Goal: Find specific page/section: Find specific page/section

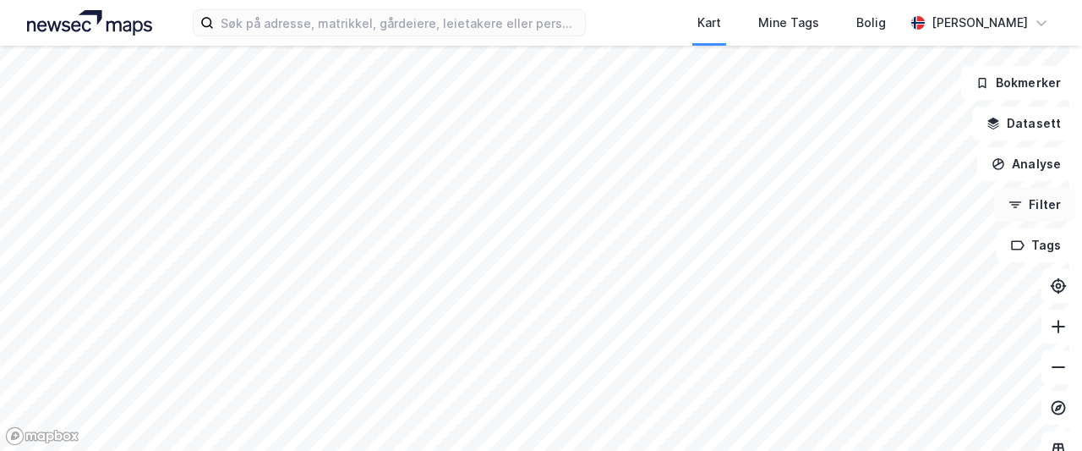
click at [1021, 200] on button "Filter" at bounding box center [1034, 205] width 81 height 34
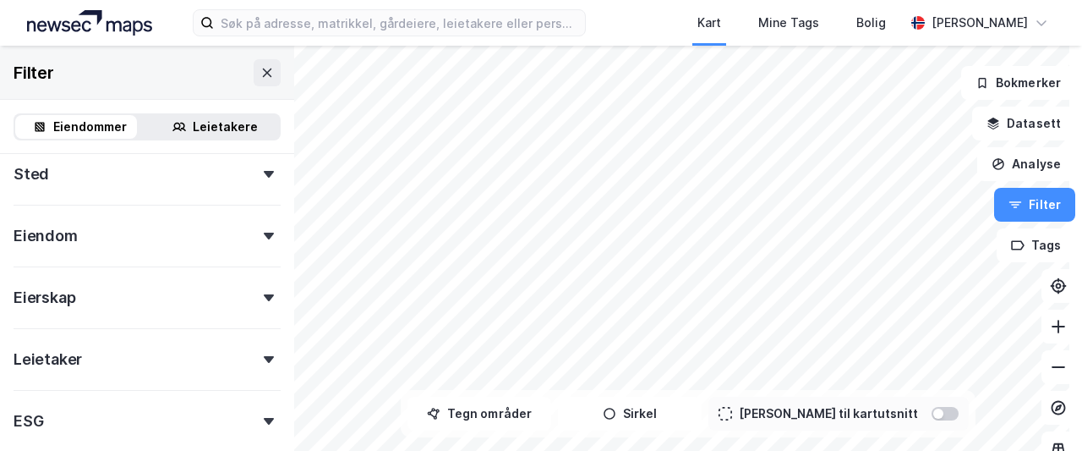
scroll to position [233, 0]
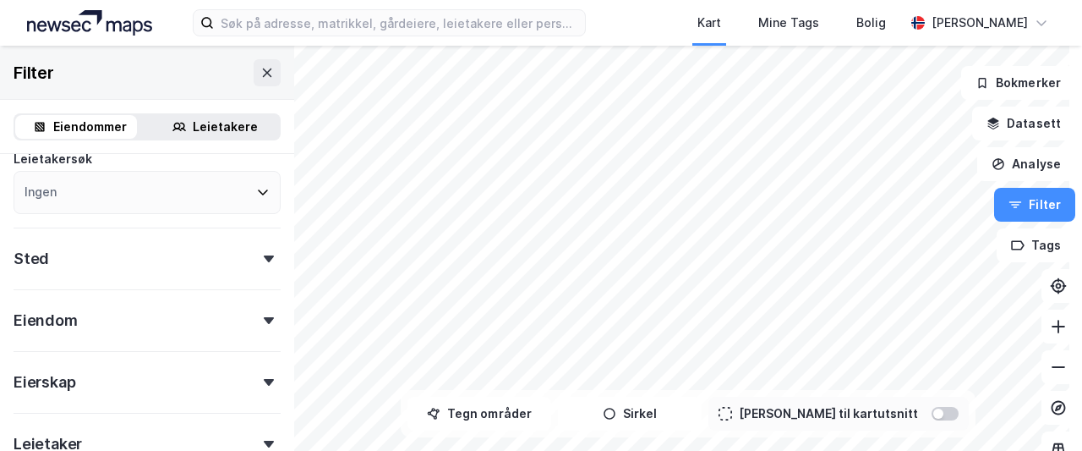
click at [171, 317] on div "Eiendom" at bounding box center [147, 313] width 267 height 48
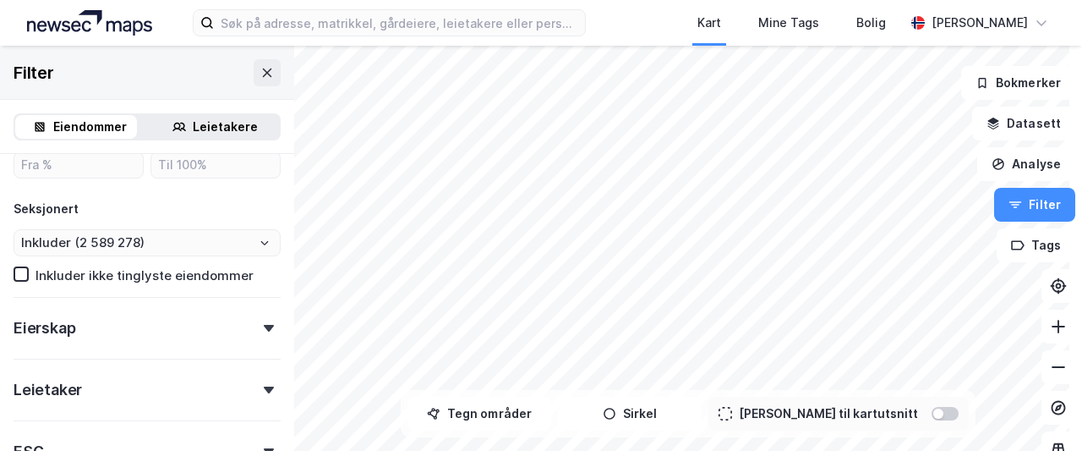
scroll to position [741, 0]
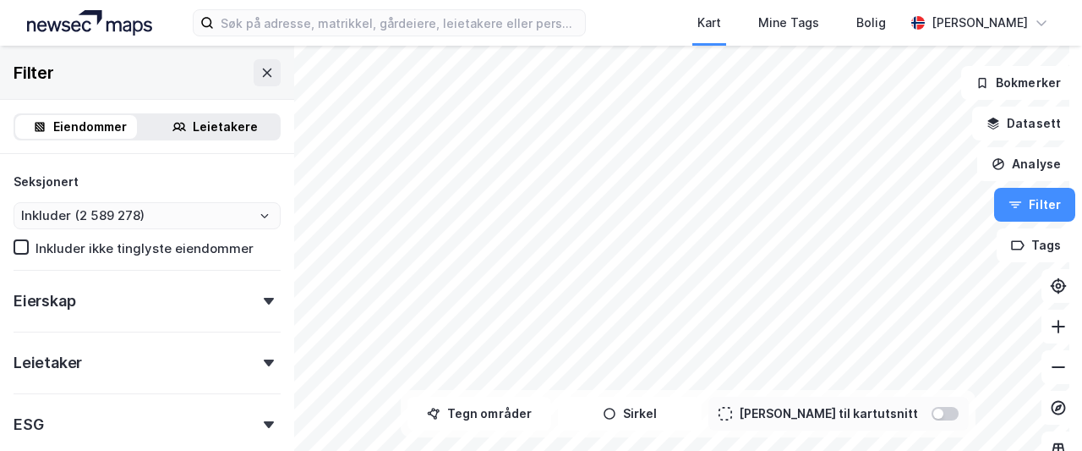
click at [200, 298] on div "Eierskap" at bounding box center [147, 294] width 267 height 48
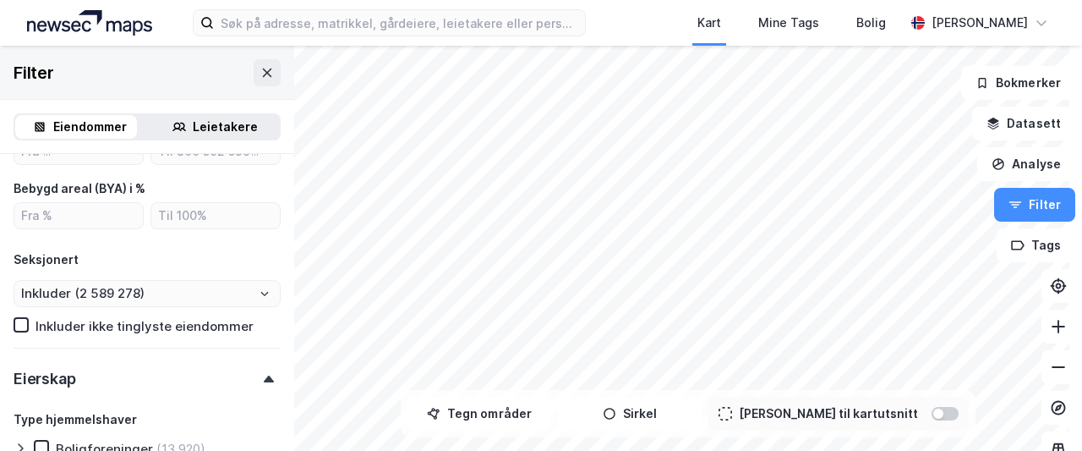
scroll to position [660, 0]
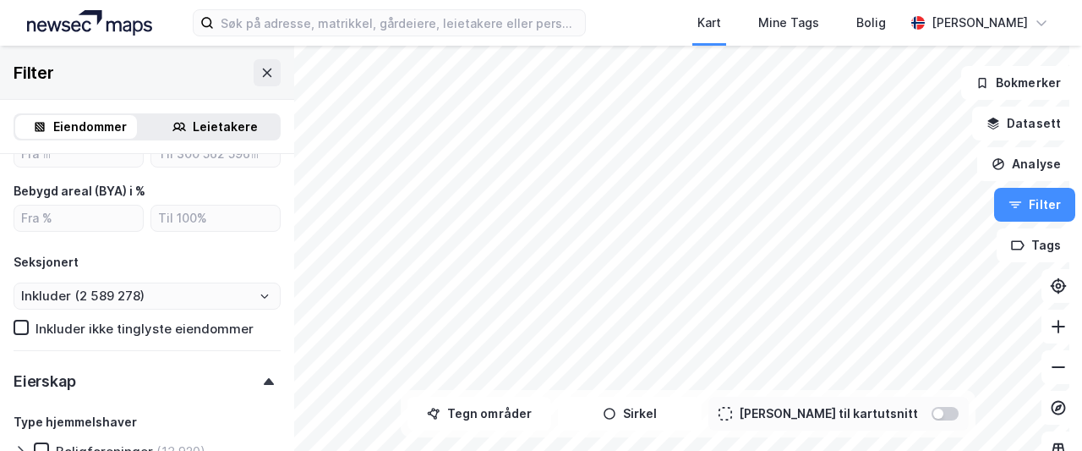
click at [232, 309] on div "Tomteareal Bruksareal (BRA) Bruksareal (BRA) i % Bebygd areal (BYA) Bebygd area…" at bounding box center [147, 130] width 267 height 413
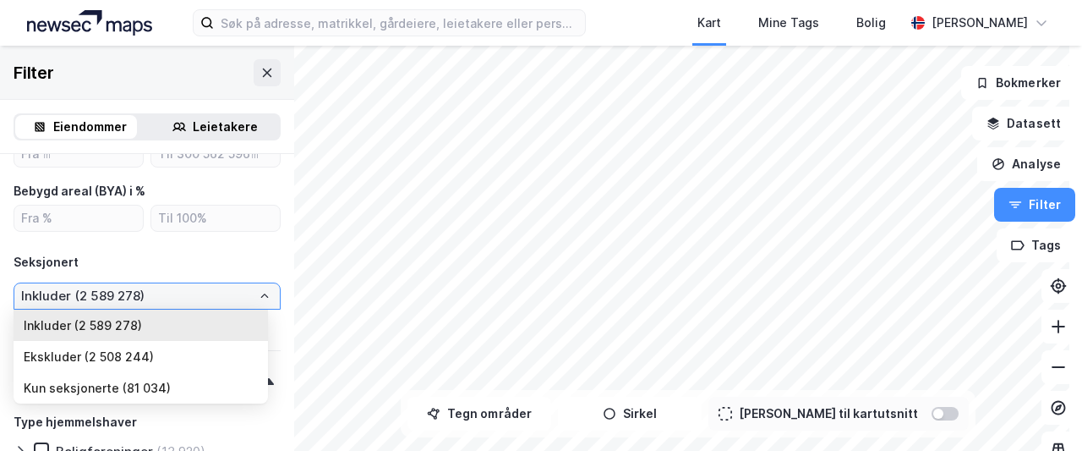
click at [233, 301] on input "Inkluder (2 589 278)" at bounding box center [146, 295] width 265 height 25
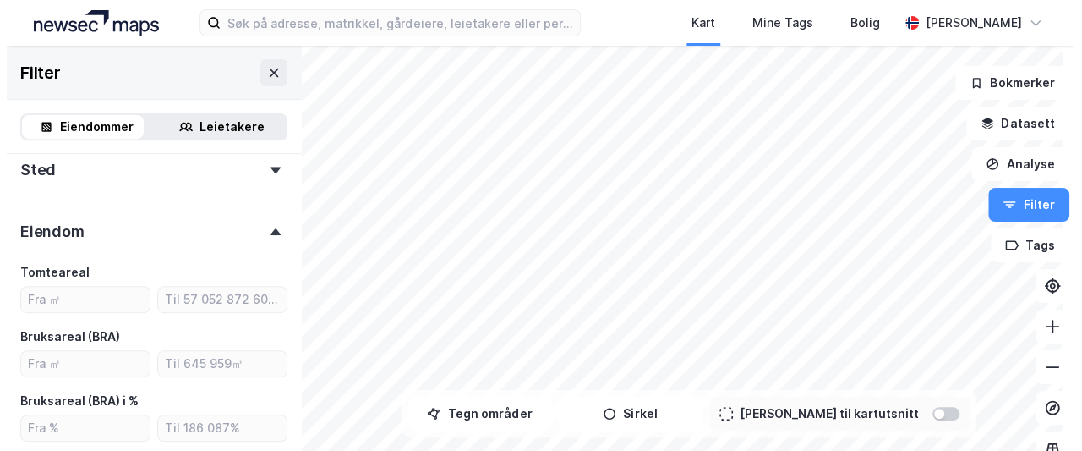
scroll to position [238, 0]
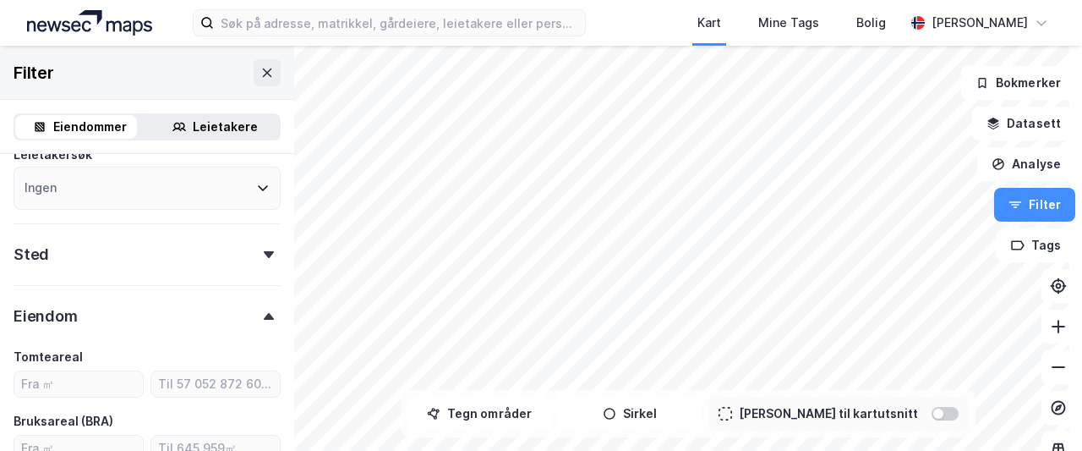
click at [192, 314] on div "Eiendom" at bounding box center [147, 309] width 267 height 48
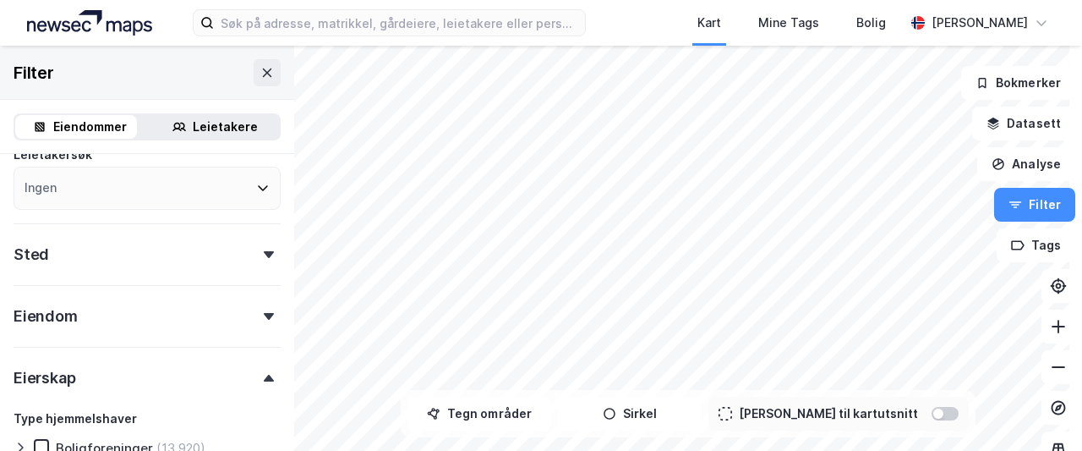
click at [188, 257] on div "Sted" at bounding box center [147, 247] width 267 height 48
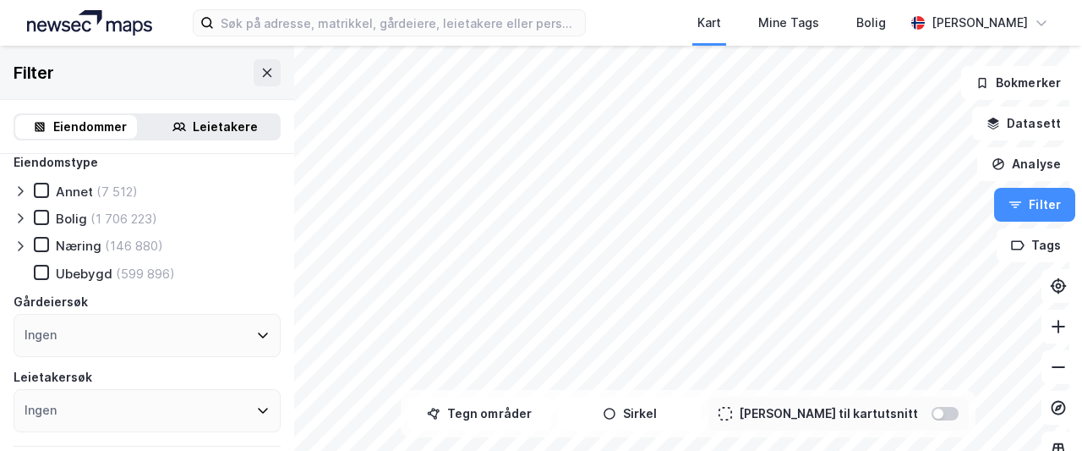
scroll to position [0, 0]
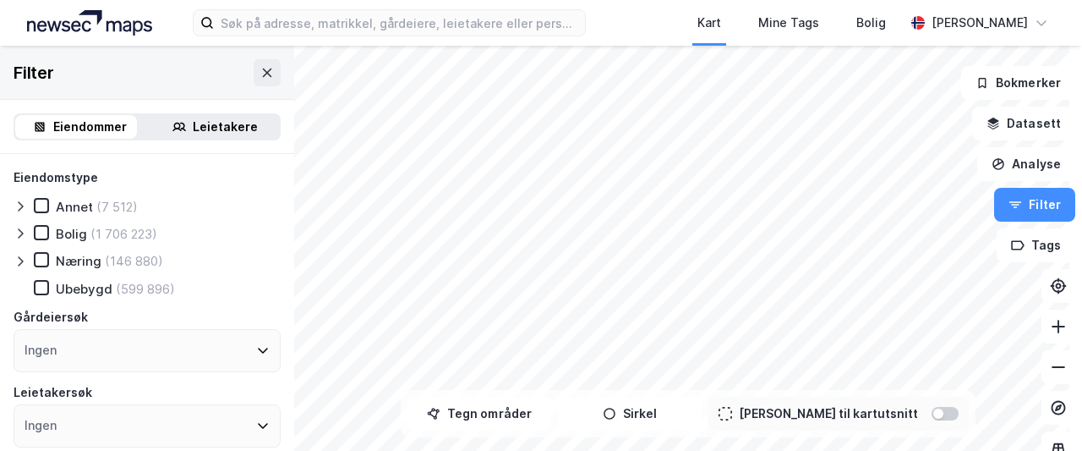
click at [17, 264] on icon at bounding box center [21, 261] width 14 height 14
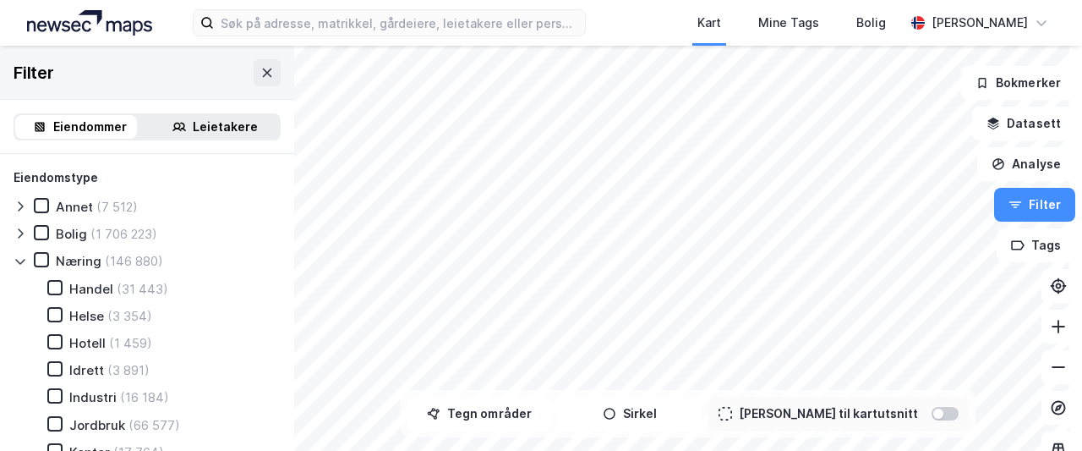
click at [17, 258] on icon at bounding box center [21, 261] width 14 height 14
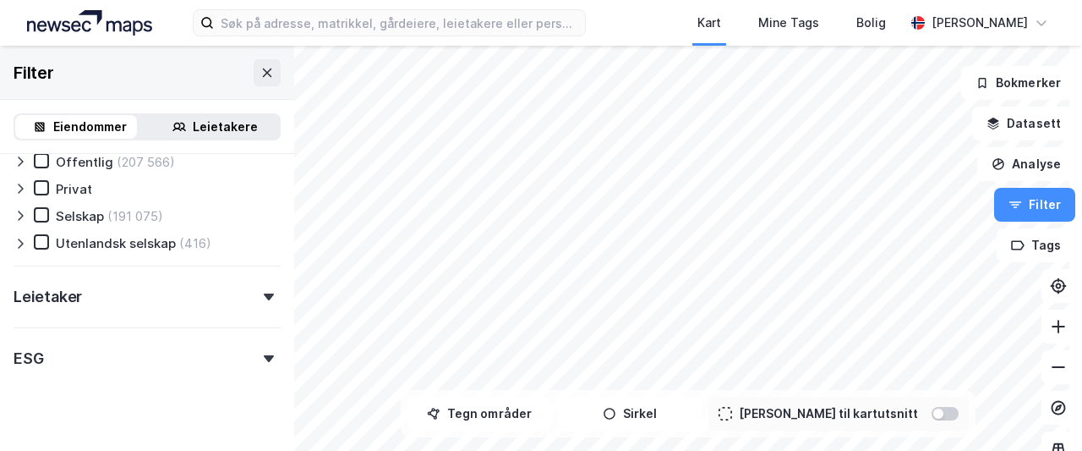
scroll to position [899, 0]
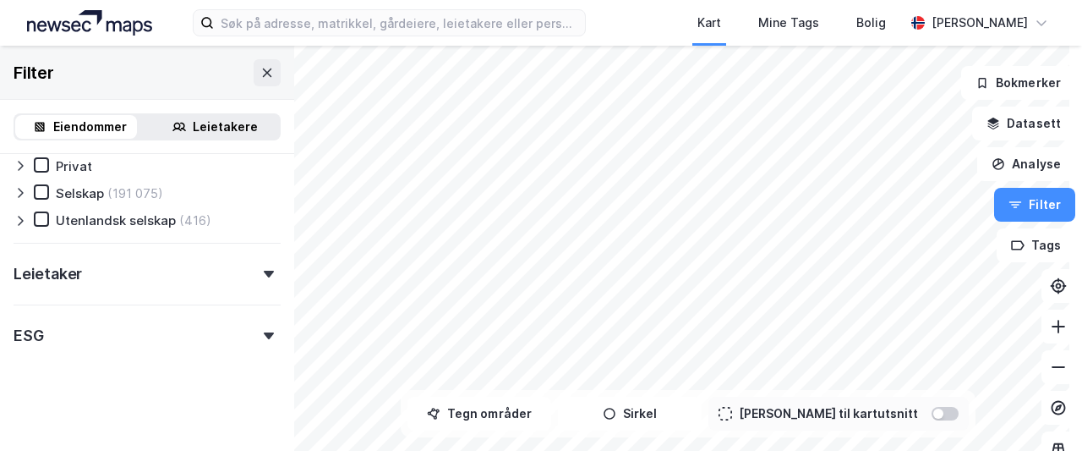
click at [197, 342] on div "ESG" at bounding box center [147, 328] width 267 height 48
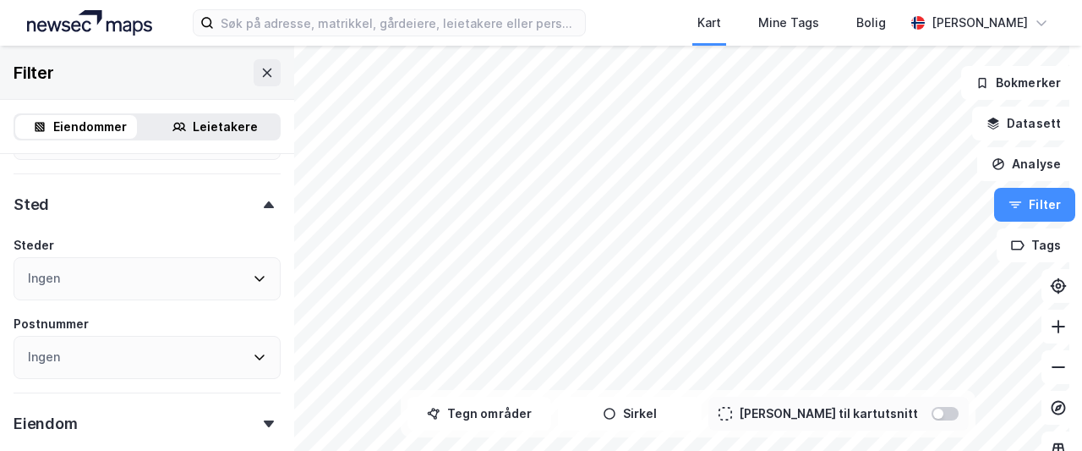
scroll to position [253, 0]
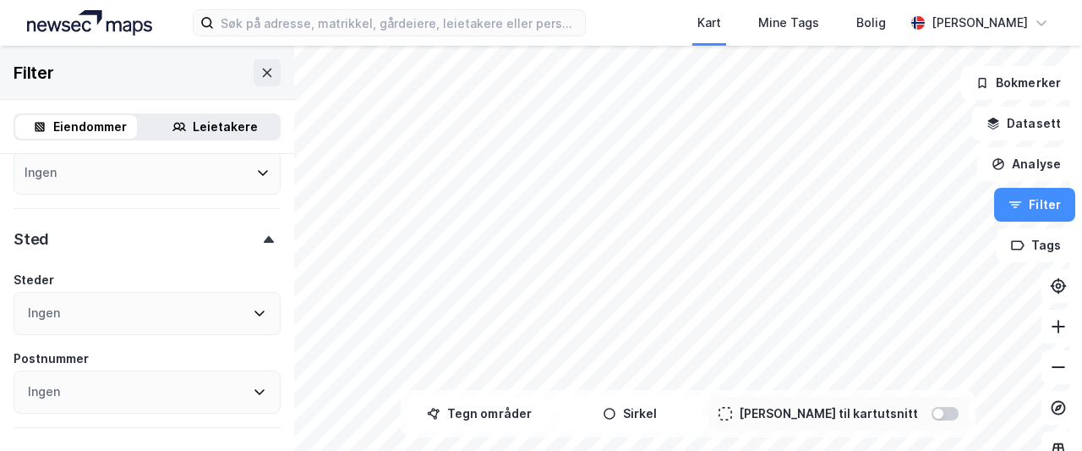
click at [264, 236] on icon at bounding box center [269, 239] width 10 height 7
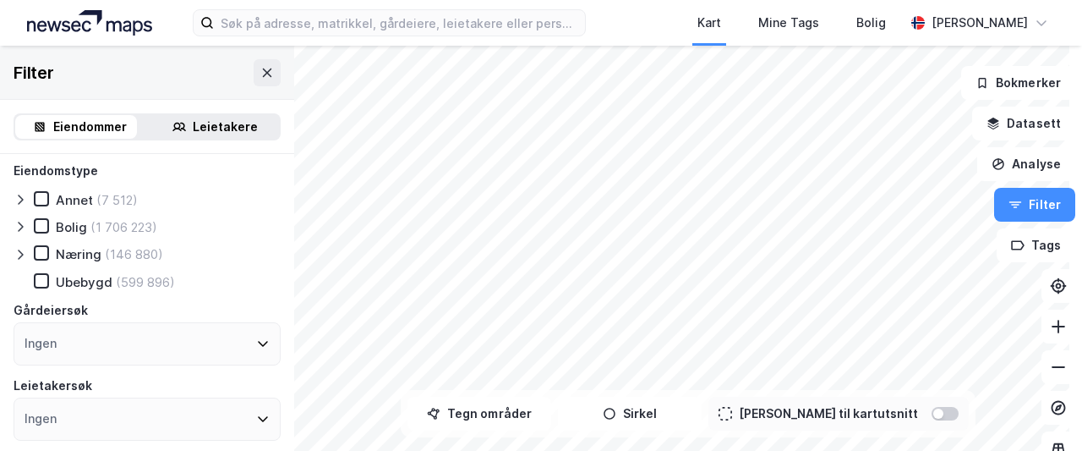
scroll to position [0, 0]
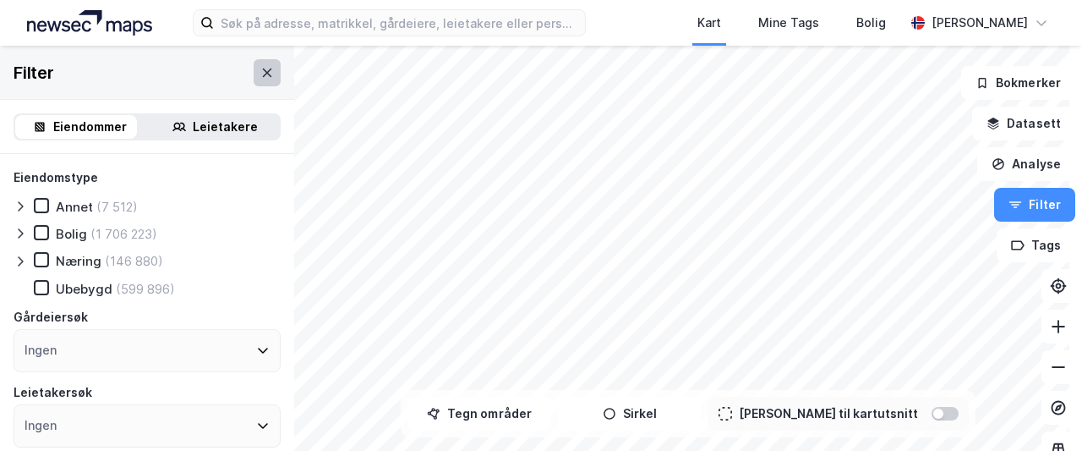
click at [260, 70] on icon at bounding box center [267, 73] width 14 height 14
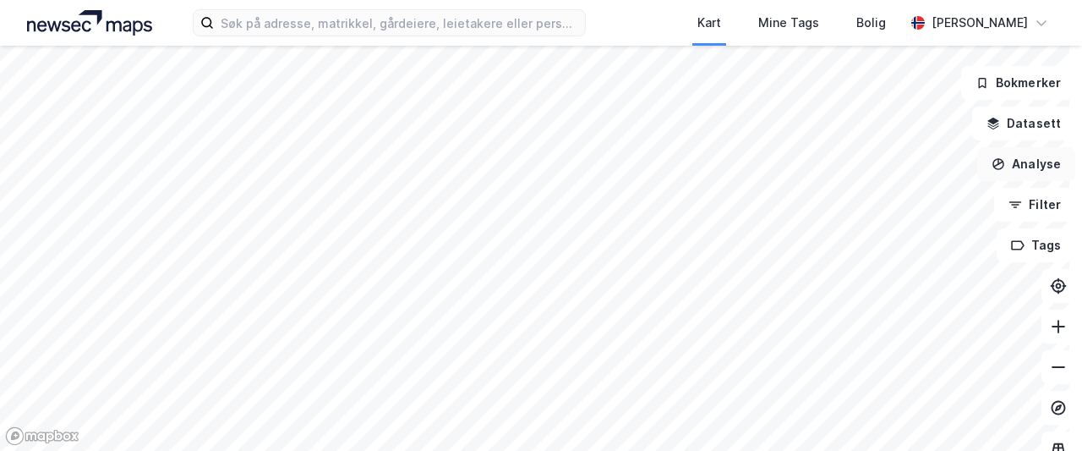
click at [1026, 173] on button "Analyse" at bounding box center [1026, 164] width 98 height 34
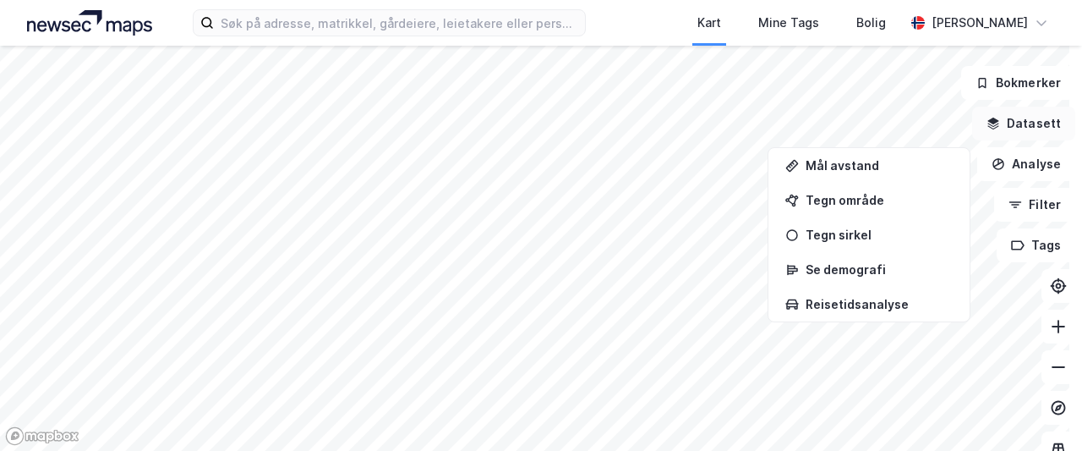
click at [1027, 123] on button "Datasett" at bounding box center [1023, 124] width 103 height 34
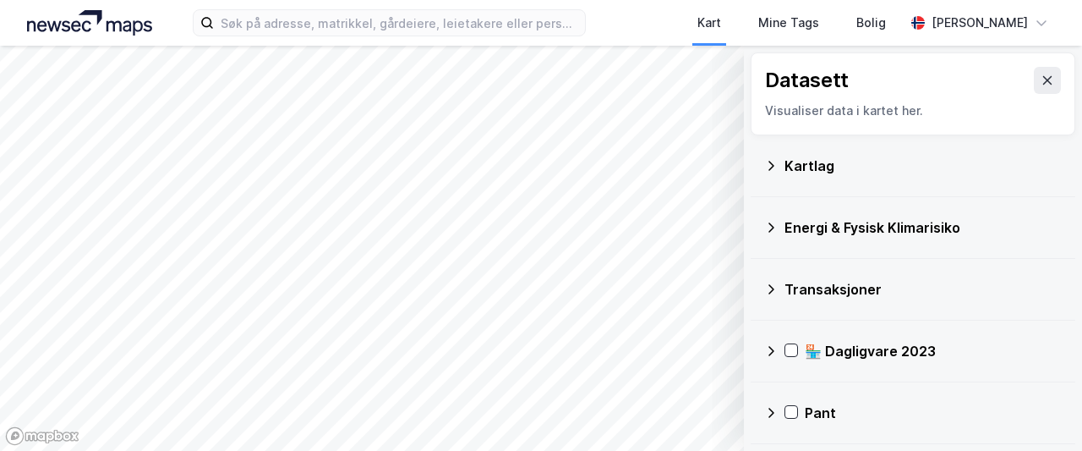
click at [769, 288] on icon at bounding box center [772, 289] width 6 height 10
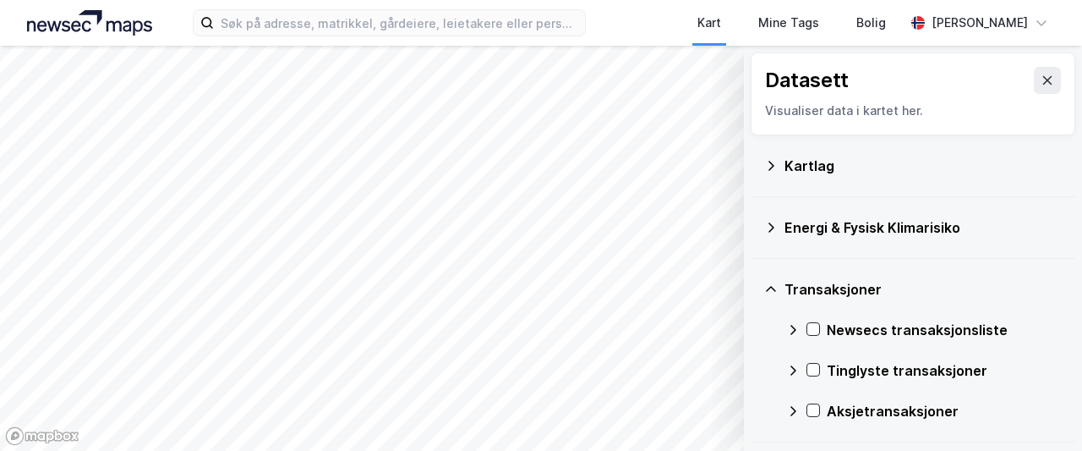
click at [766, 287] on icon at bounding box center [771, 289] width 10 height 6
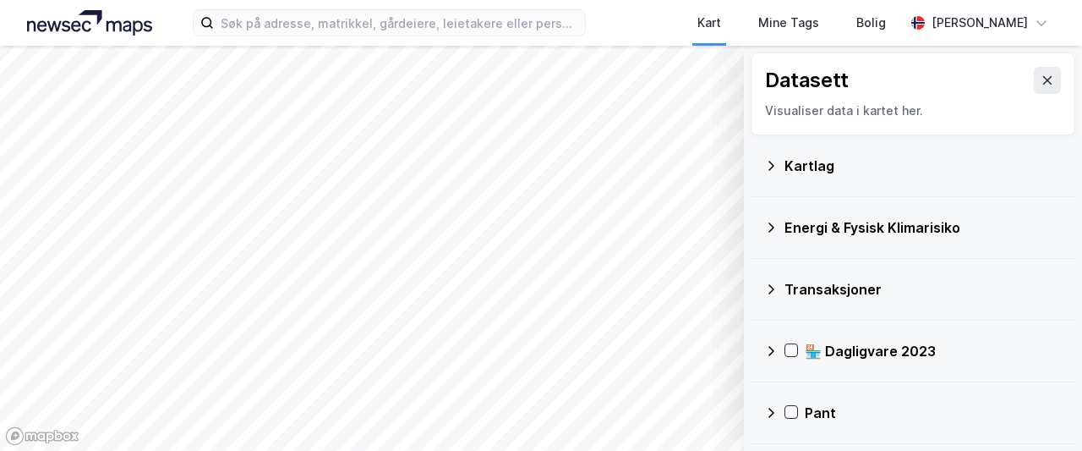
click at [764, 287] on icon at bounding box center [771, 289] width 14 height 14
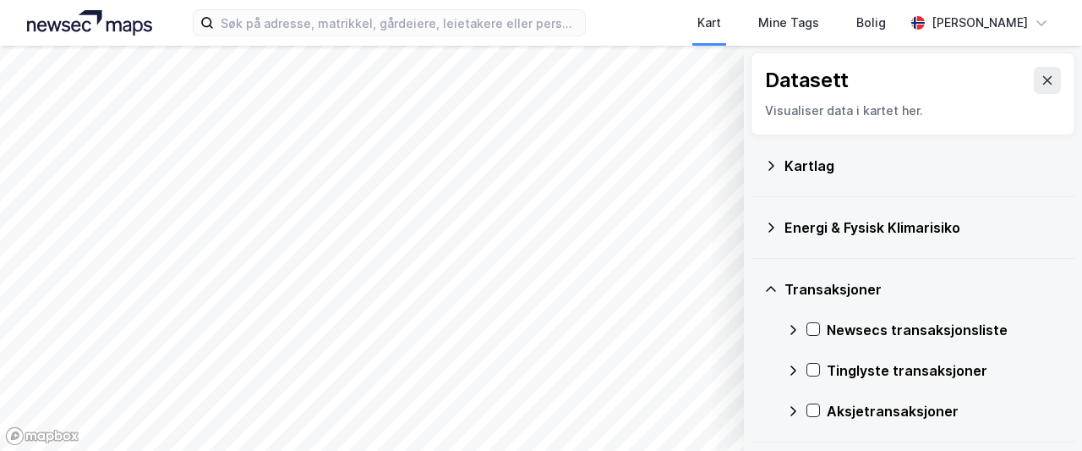
click at [786, 368] on icon at bounding box center [793, 371] width 14 height 14
click at [786, 365] on icon at bounding box center [793, 371] width 14 height 14
click at [1041, 75] on icon at bounding box center [1048, 81] width 14 height 14
